Goal: Transaction & Acquisition: Purchase product/service

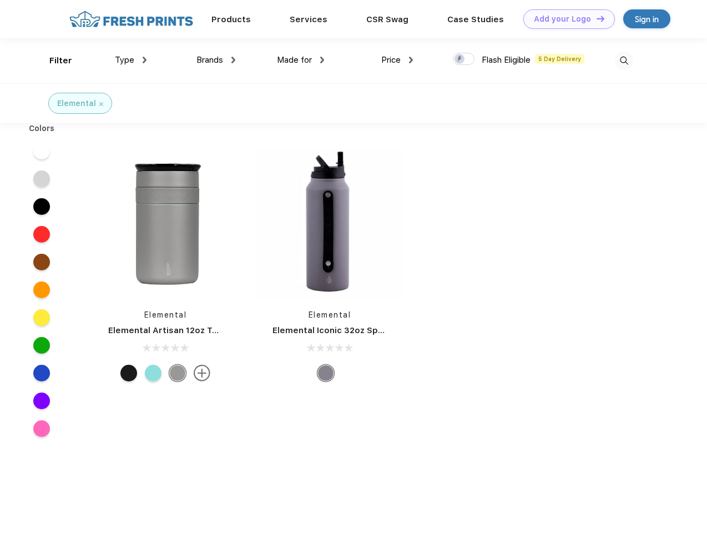
click at [565, 19] on link "Add your Logo Design Tool" at bounding box center [570, 18] width 92 height 19
click at [0, 0] on div "Design Tool" at bounding box center [0, 0] width 0 height 0
click at [596, 18] on link "Add your Logo Design Tool" at bounding box center [570, 18] width 92 height 19
click at [53, 61] on div "Filter" at bounding box center [60, 60] width 23 height 13
click at [131, 60] on span "Type" at bounding box center [124, 60] width 19 height 10
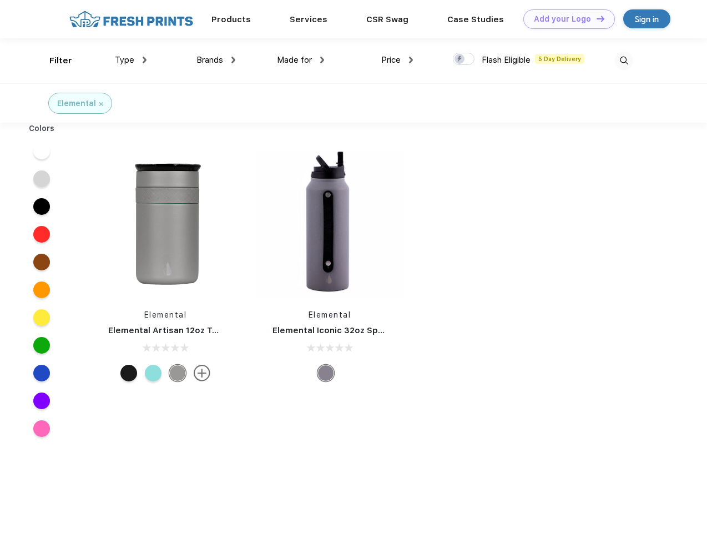
click at [216, 60] on span "Brands" at bounding box center [210, 60] width 27 height 10
click at [301, 60] on span "Made for" at bounding box center [294, 60] width 35 height 10
click at [398, 60] on span "Price" at bounding box center [390, 60] width 19 height 10
click at [464, 59] on div at bounding box center [464, 59] width 22 height 12
click at [460, 59] on input "checkbox" at bounding box center [456, 55] width 7 height 7
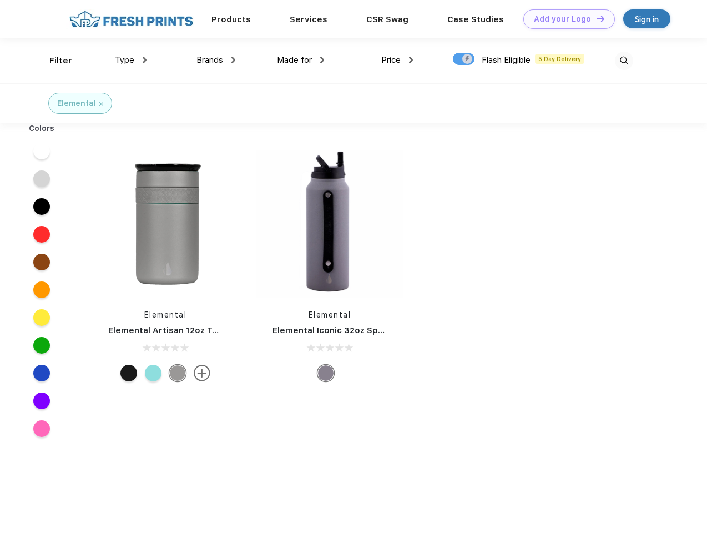
click at [624, 61] on img at bounding box center [624, 61] width 18 height 18
